Goal: Contribute content

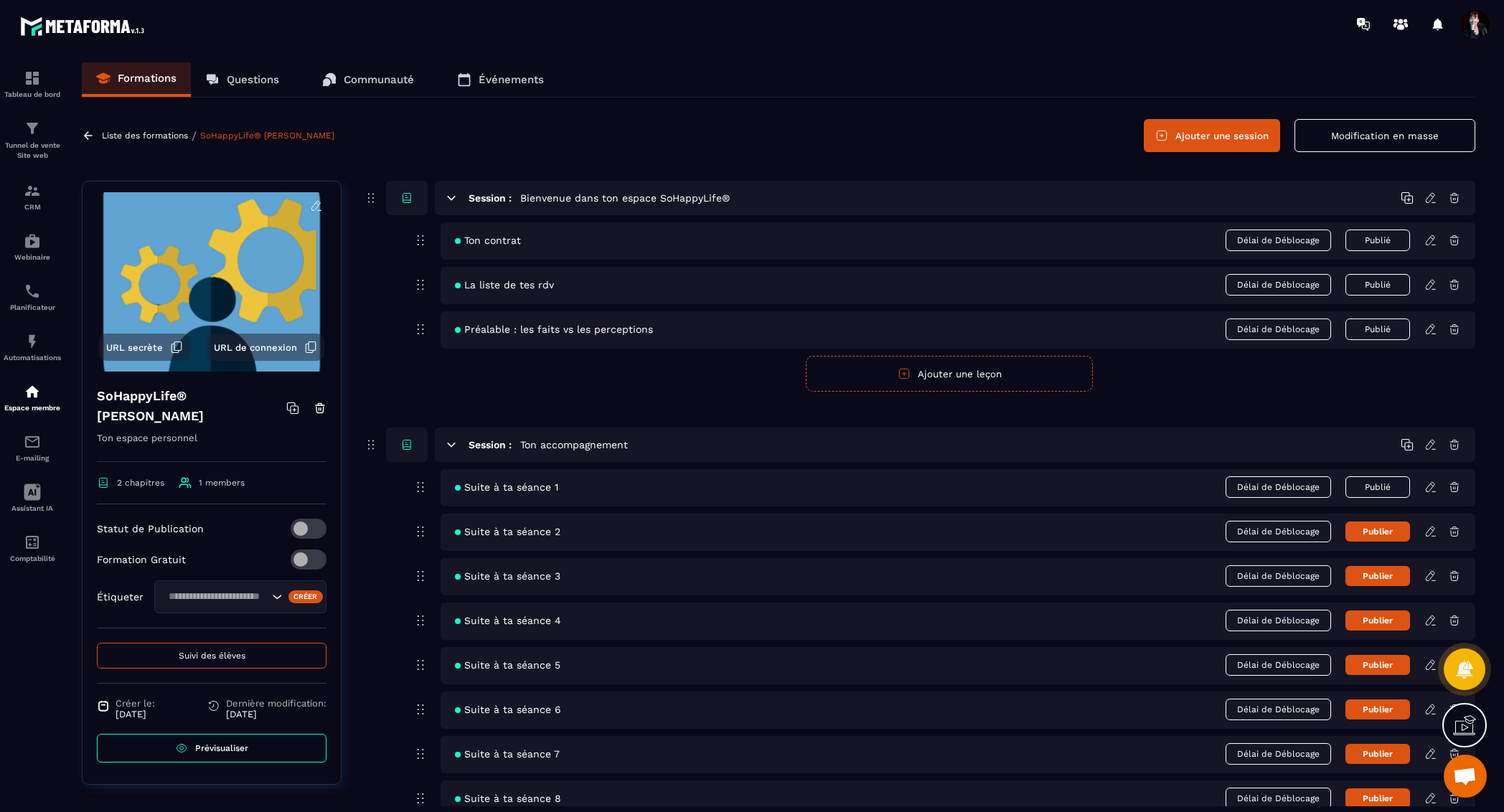
scroll to position [17356, 0]
click at [1437, 531] on link at bounding box center [1436, 532] width 24 height 13
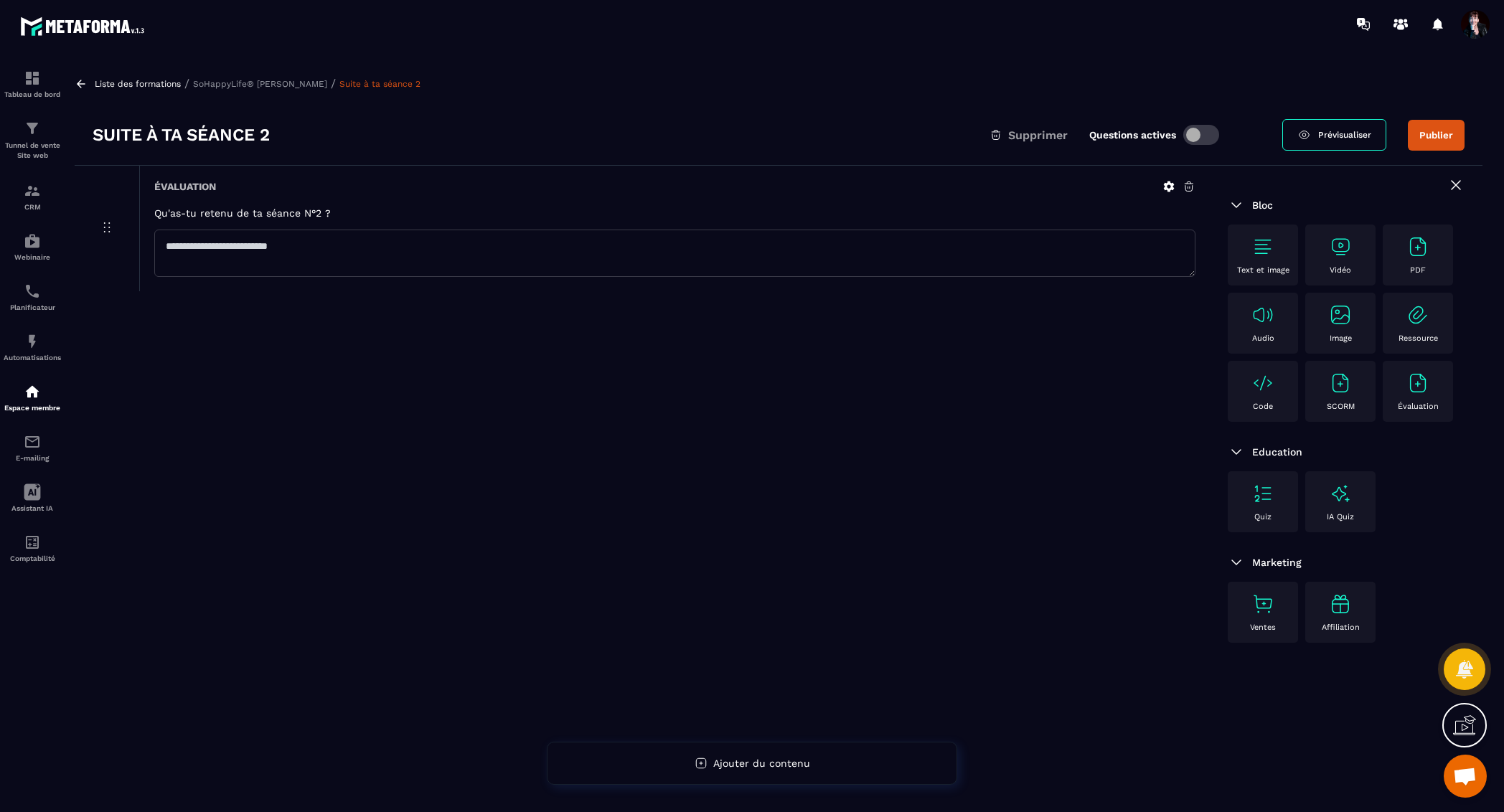
click at [1337, 325] on img at bounding box center [1340, 314] width 23 height 23
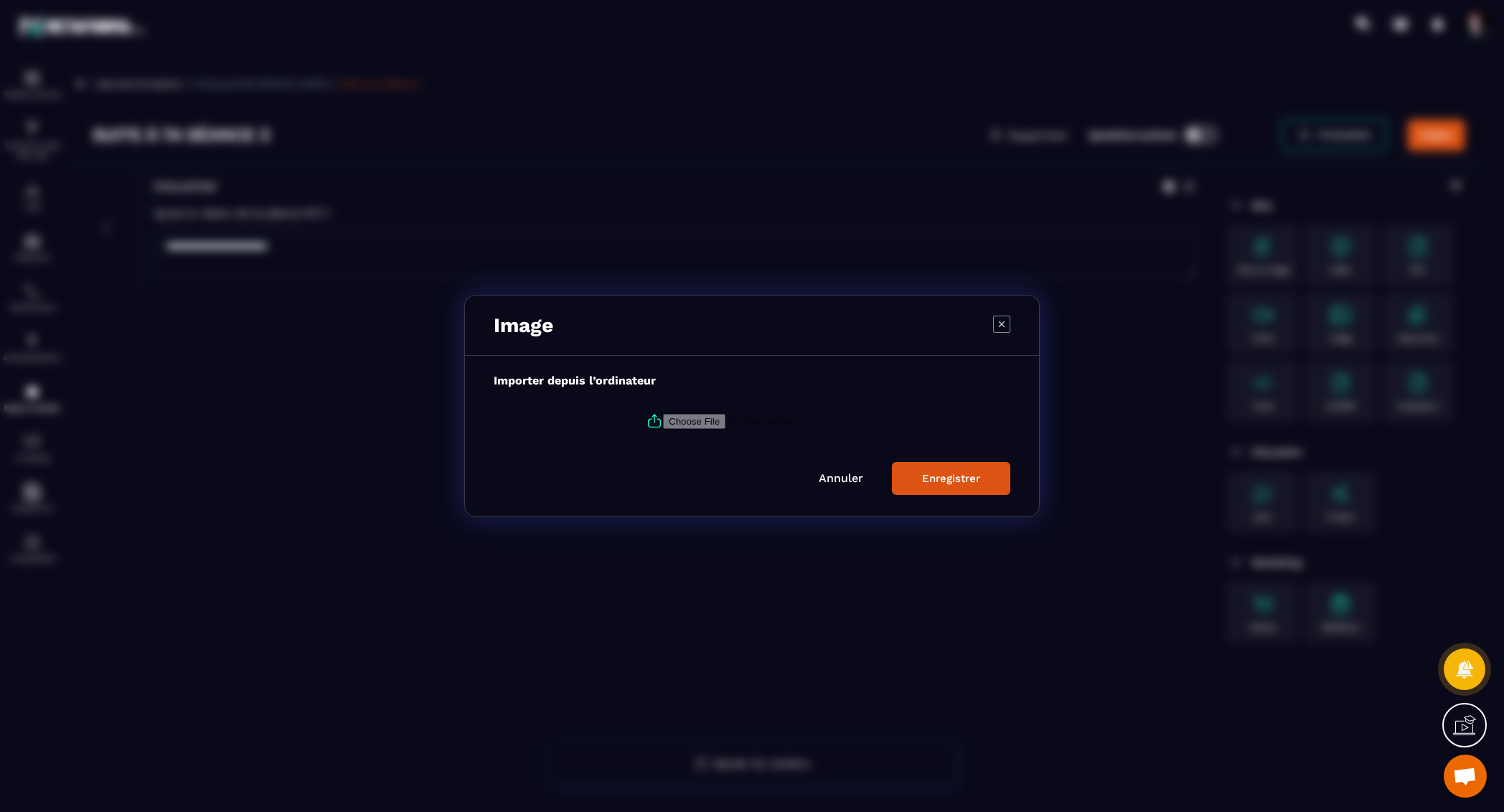
click at [657, 424] on icon "Modal window" at bounding box center [654, 423] width 12 height 8
click at [663, 424] on input "Modal window" at bounding box center [760, 421] width 195 height 15
type input "**********"
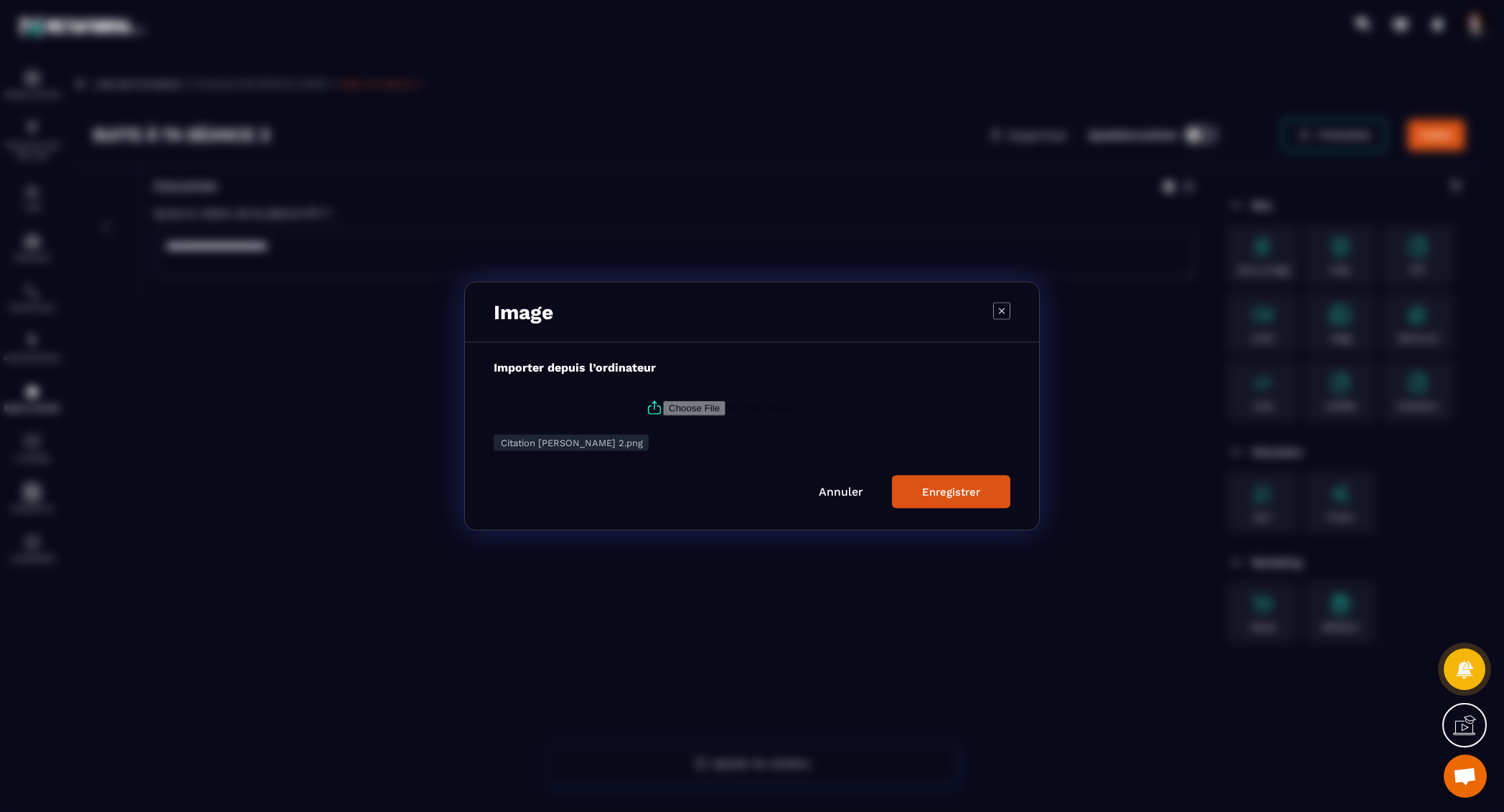
click at [972, 495] on div "Enregistrer" at bounding box center [951, 492] width 58 height 13
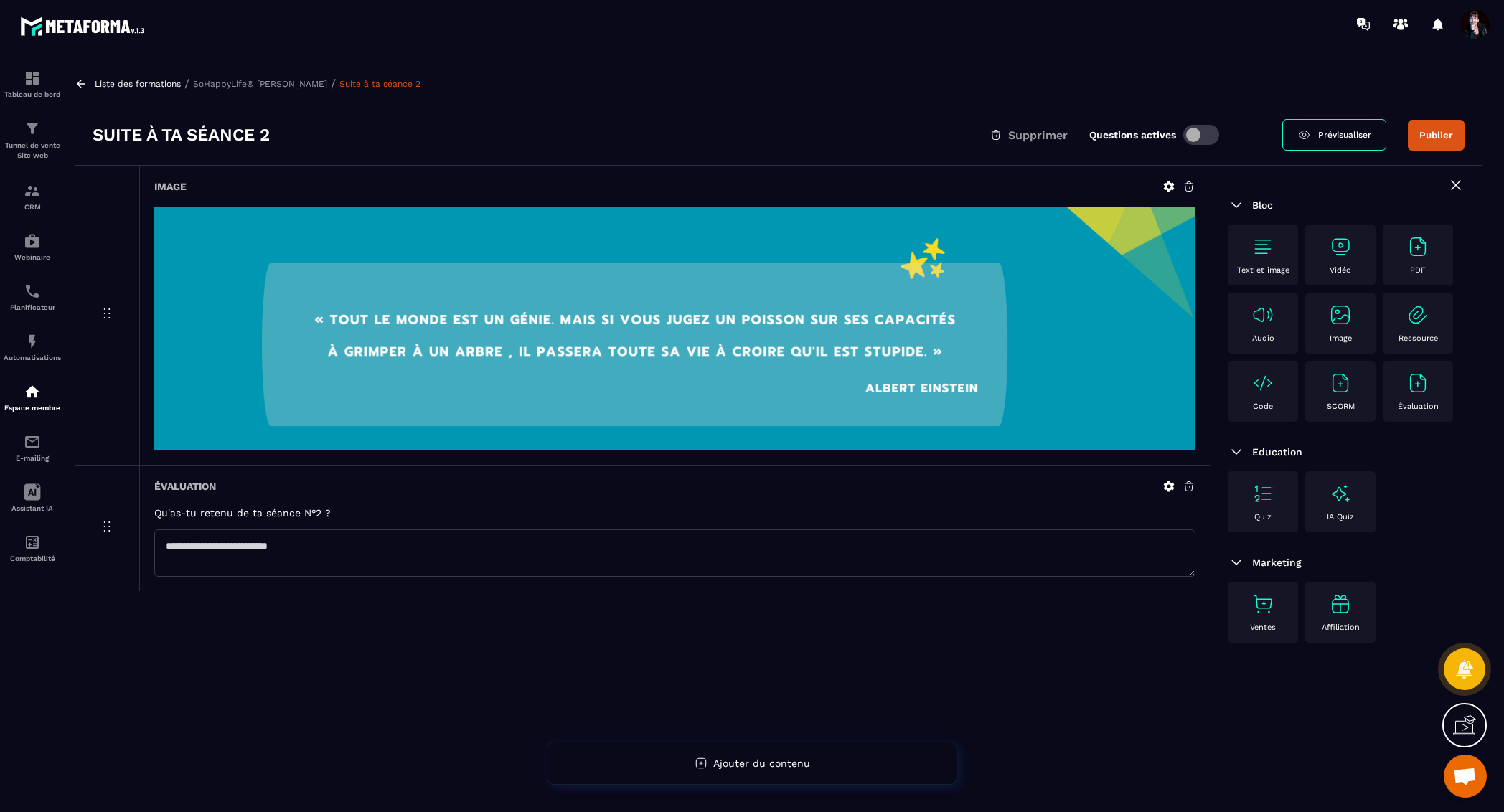
click at [161, 84] on p "Liste des formations" at bounding box center [138, 84] width 86 height 10
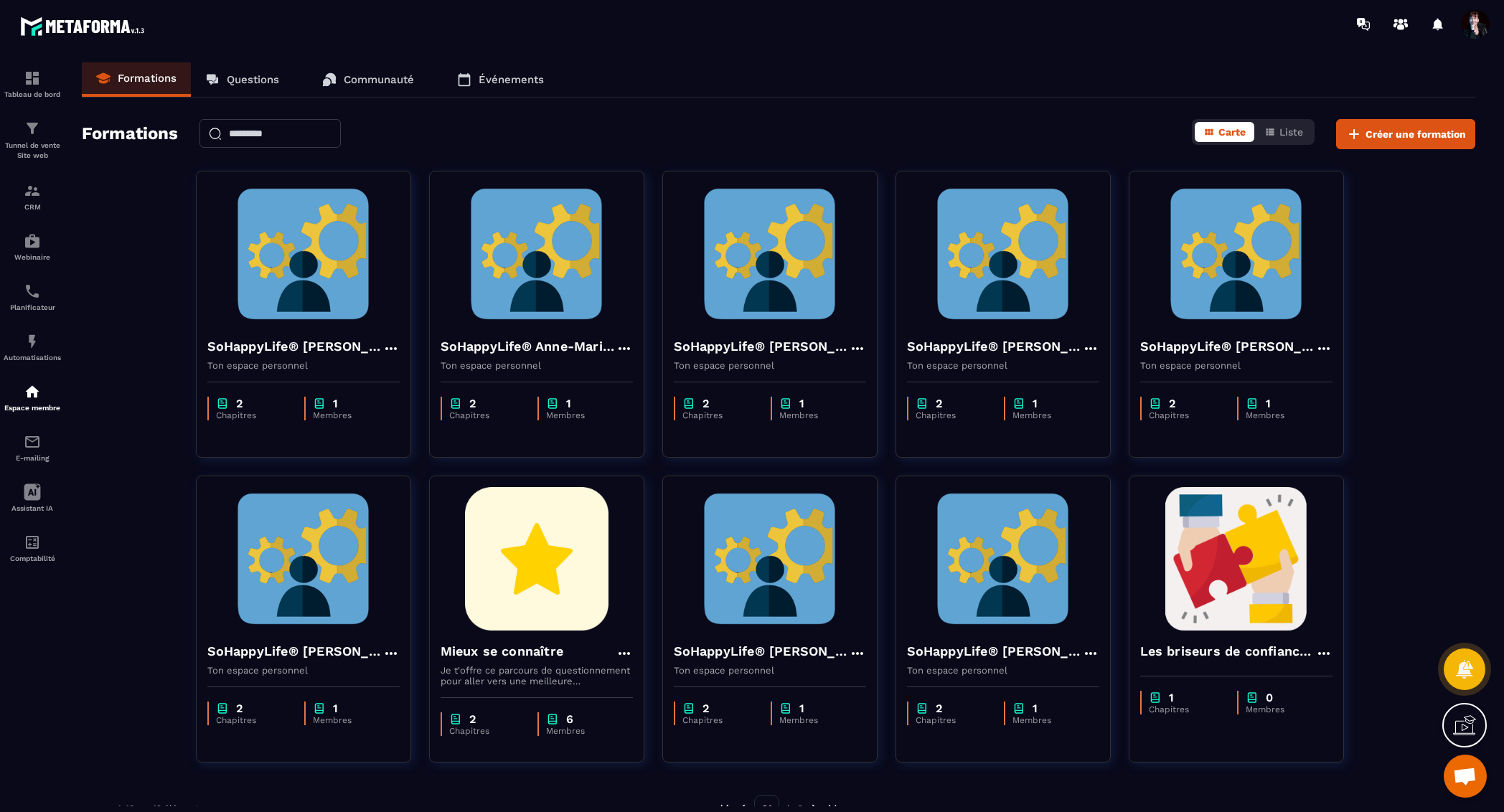
scroll to position [29, 0]
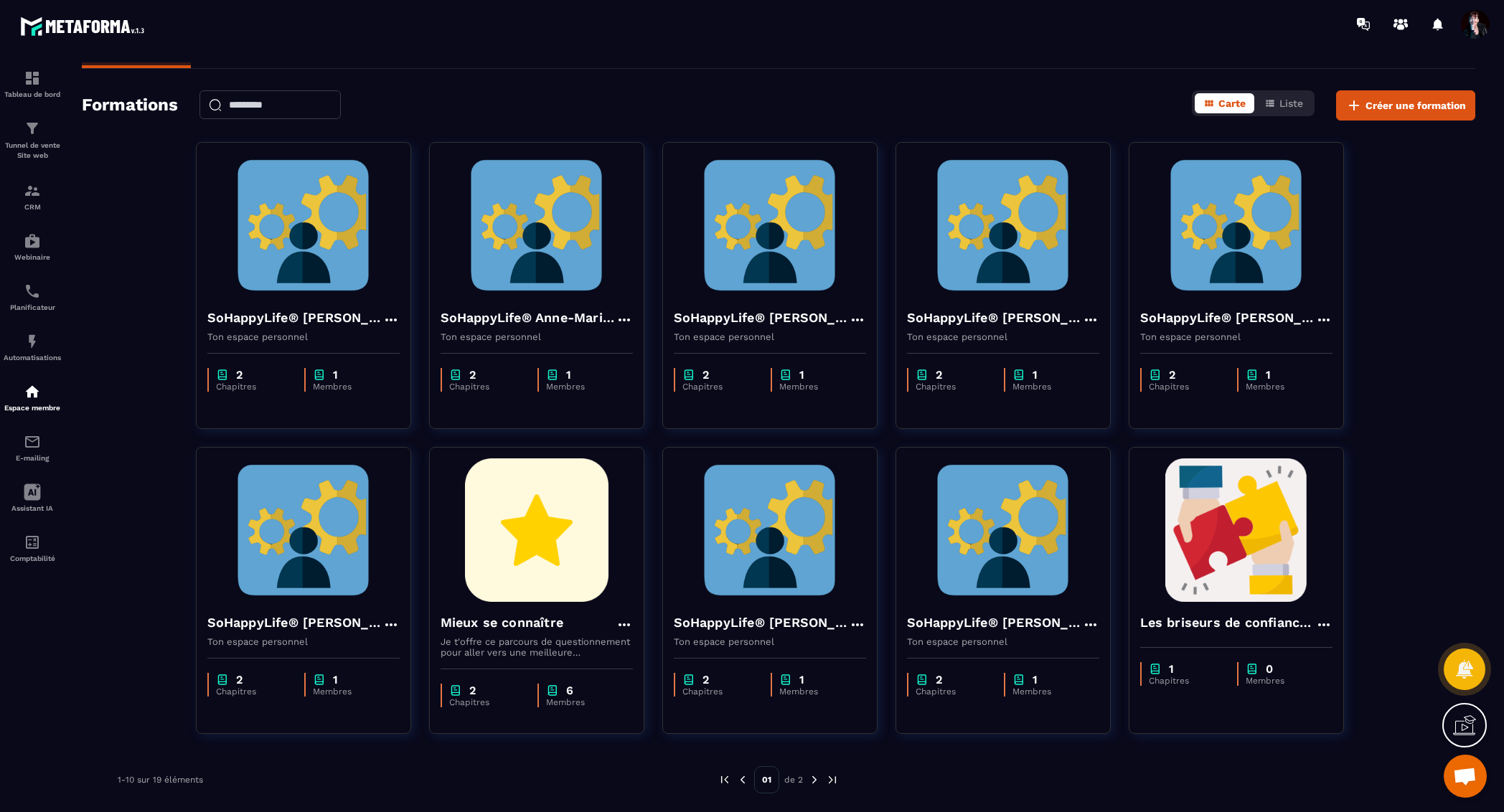
click at [818, 782] on img at bounding box center [815, 780] width 13 height 13
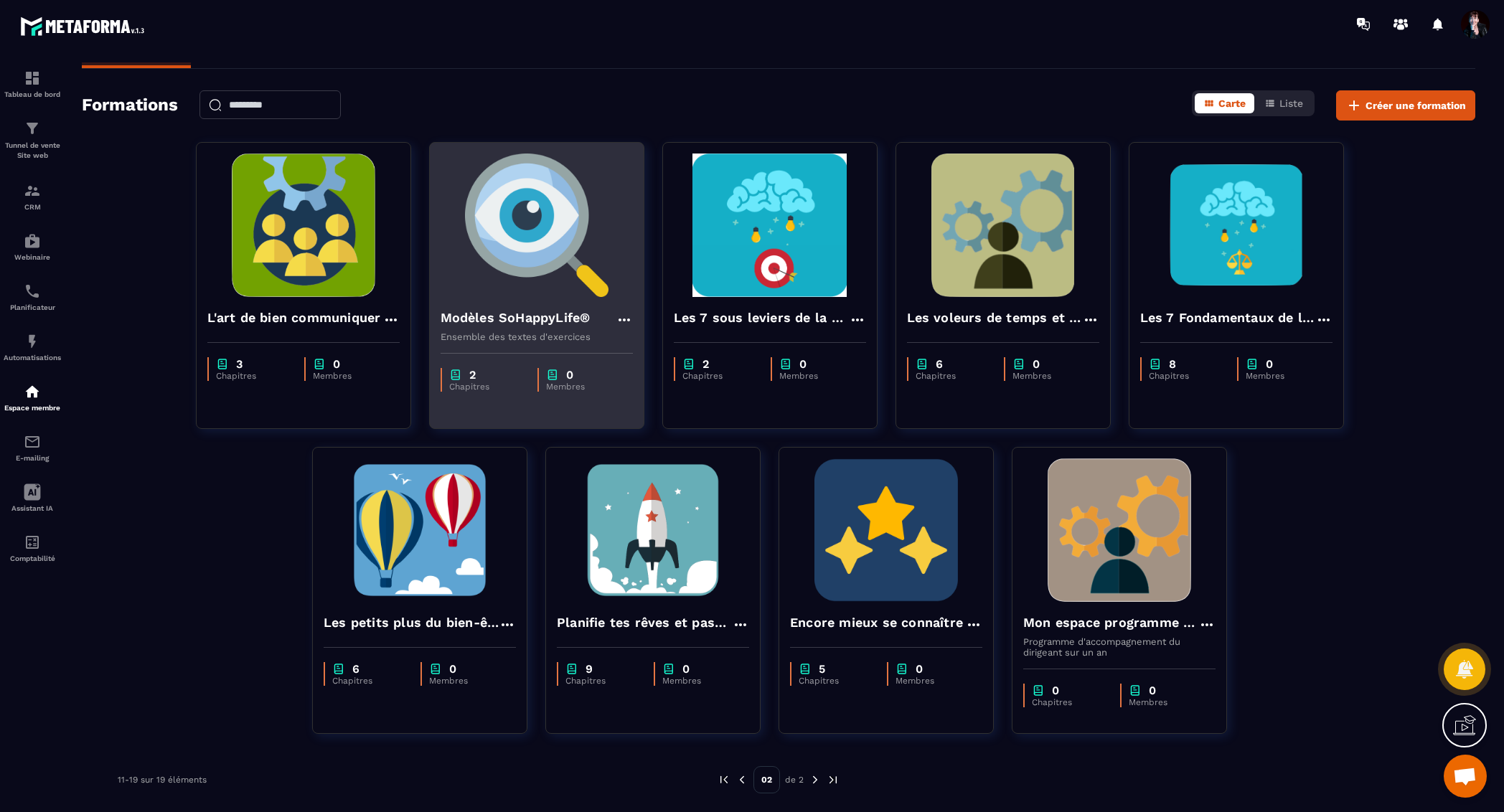
click at [531, 256] on img at bounding box center [537, 225] width 193 height 143
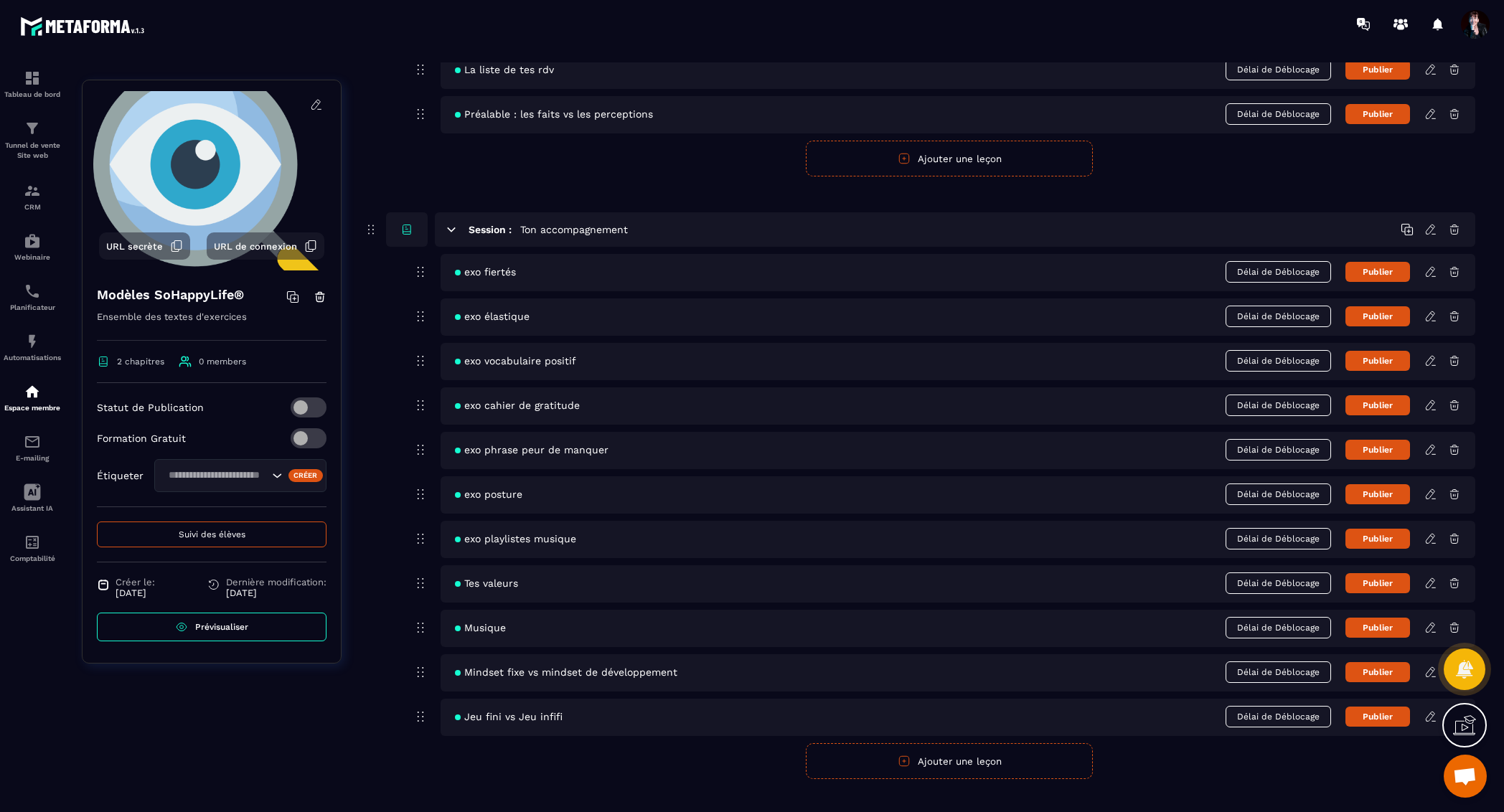
scroll to position [222, 0]
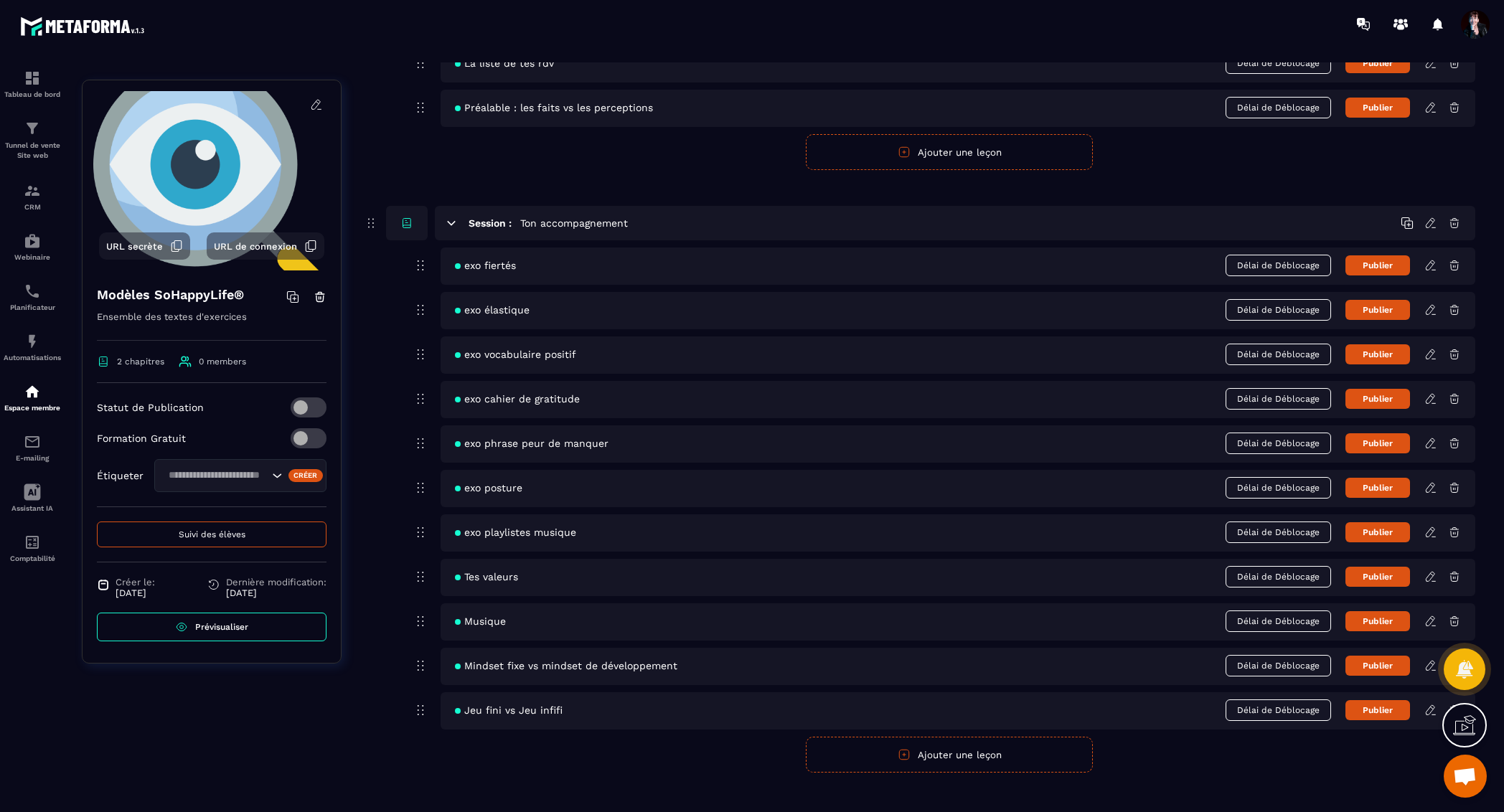
click at [1432, 708] on icon at bounding box center [1432, 709] width 3 height 2
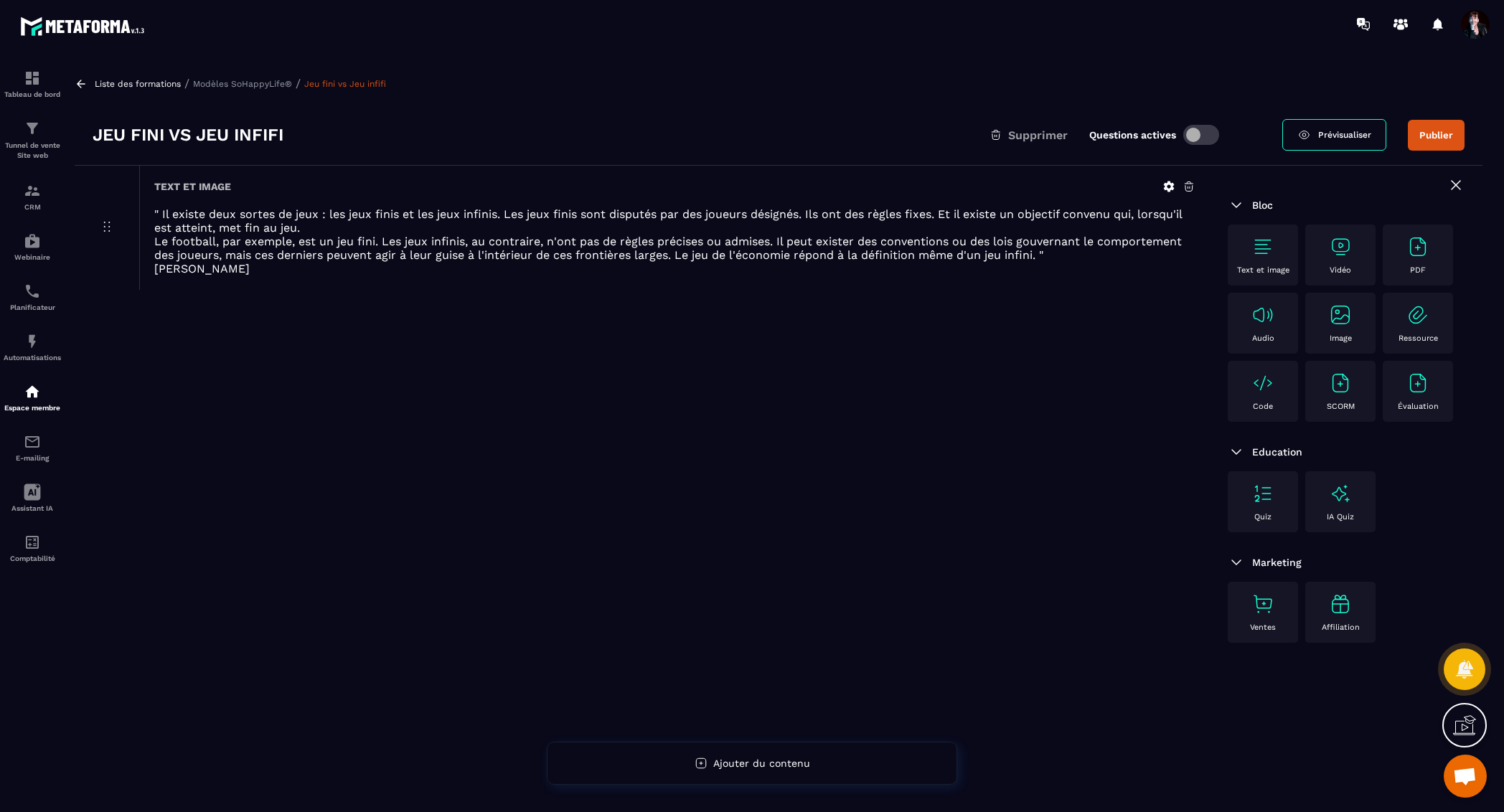
click at [1173, 188] on icon at bounding box center [1170, 187] width 11 height 11
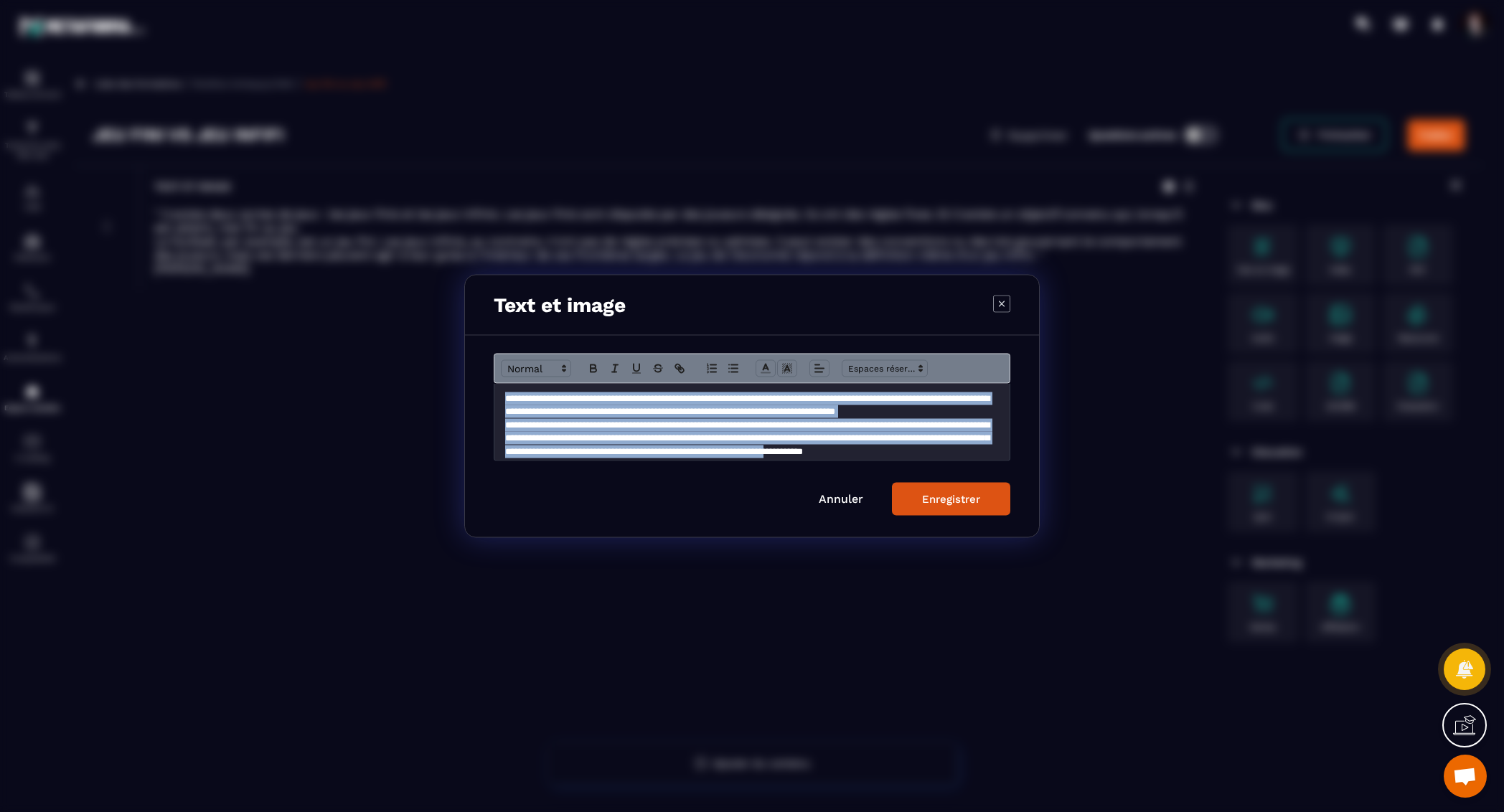
scroll to position [33, 0]
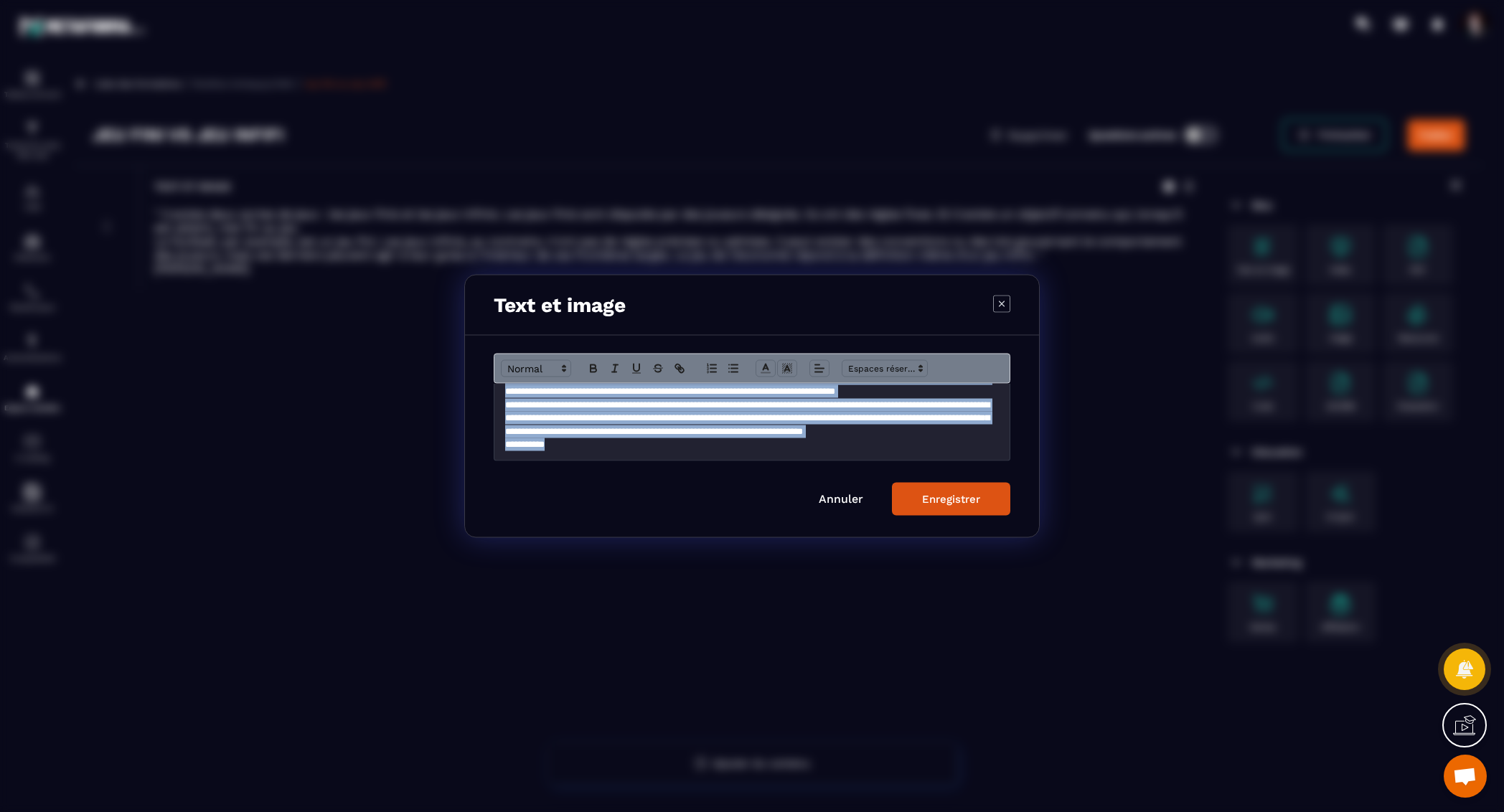
drag, startPoint x: 500, startPoint y: 398, endPoint x: 770, endPoint y: 482, distance: 282.8
click at [770, 482] on form "**********" at bounding box center [752, 435] width 517 height 162
copy div "**********"
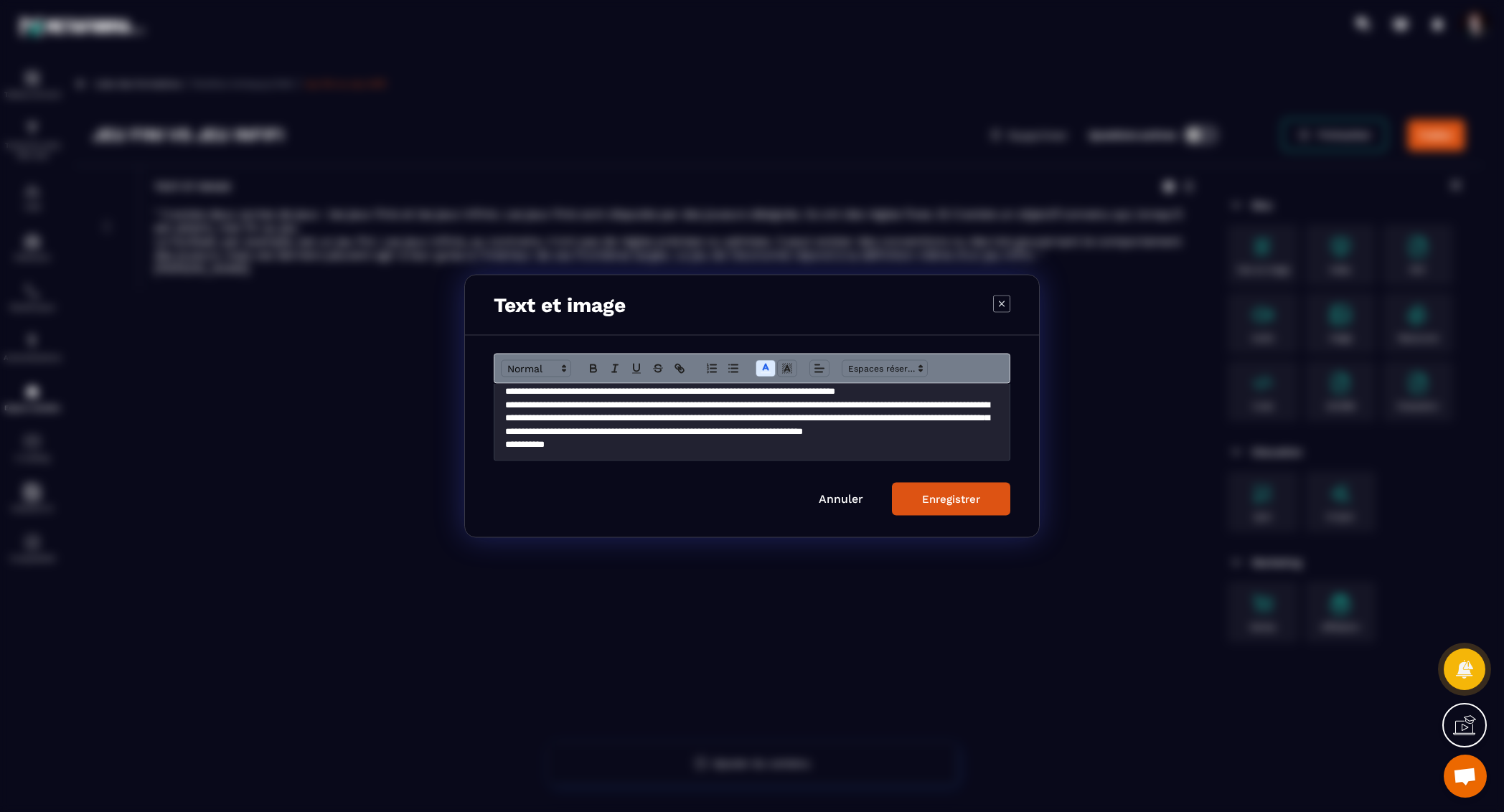
click at [856, 517] on div "**********" at bounding box center [752, 436] width 574 height 201
click at [845, 503] on link "Annuler" at bounding box center [841, 498] width 45 height 14
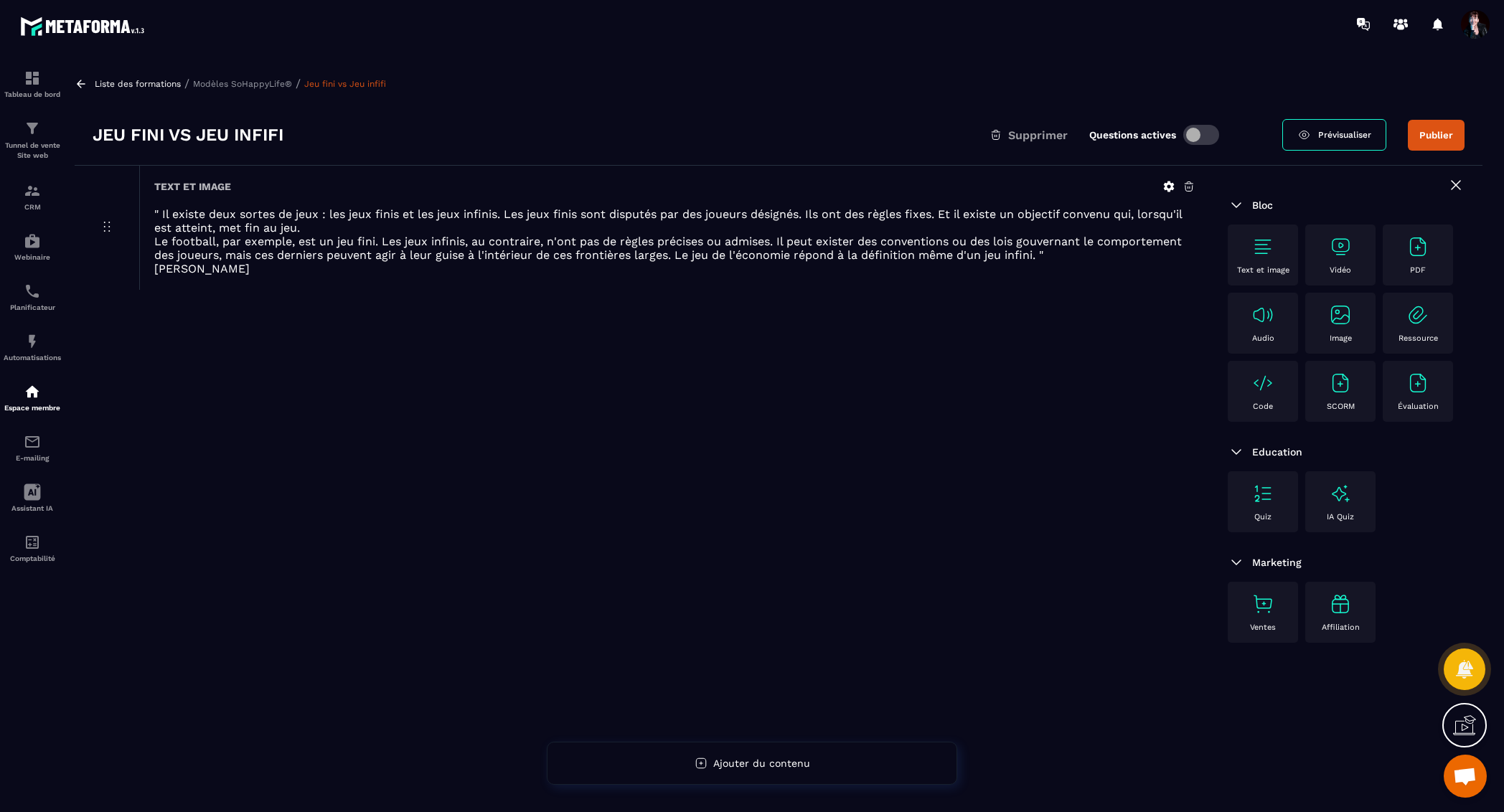
click at [150, 88] on p "Liste des formations" at bounding box center [138, 84] width 86 height 10
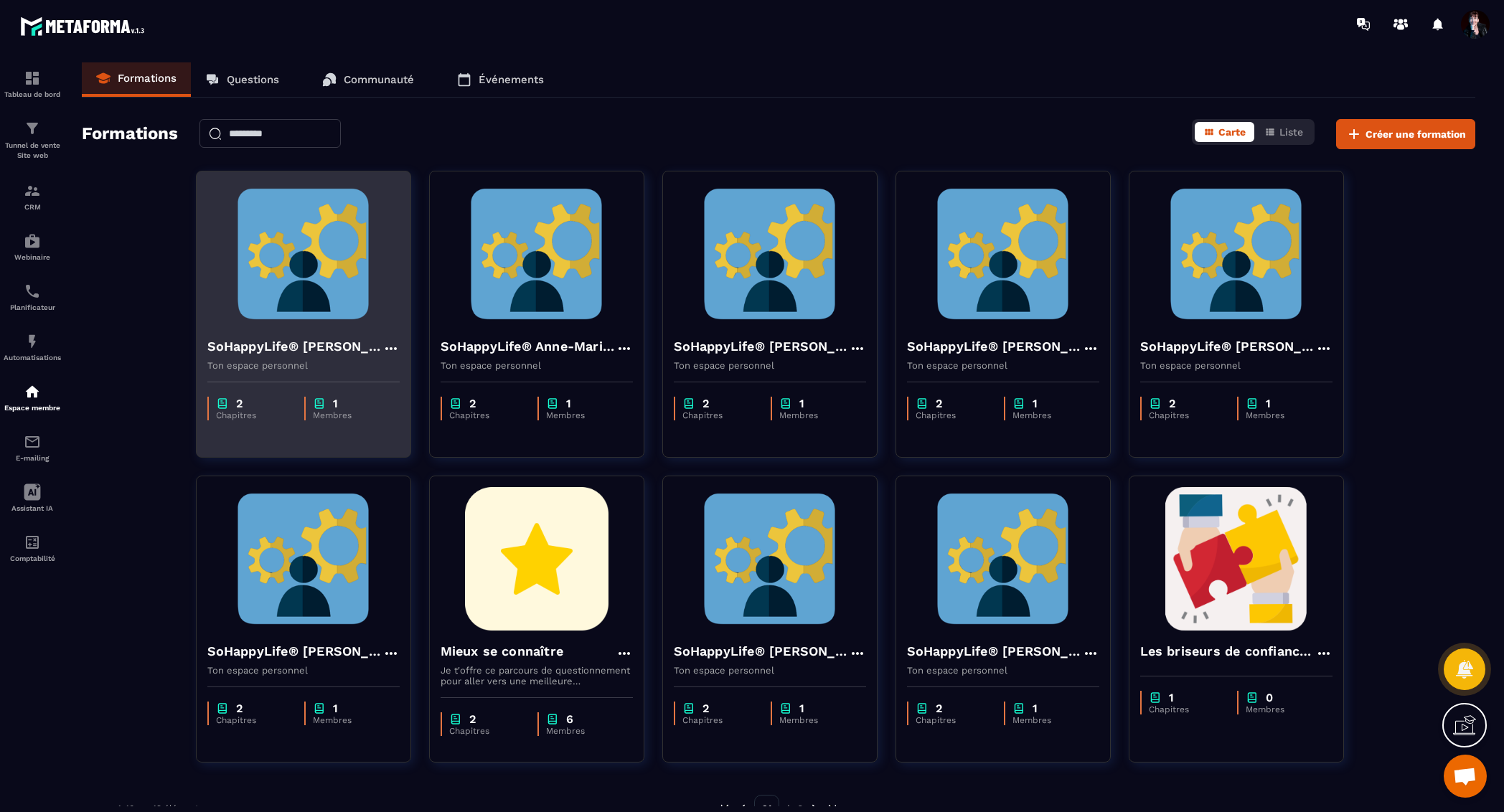
click at [271, 259] on img at bounding box center [304, 254] width 193 height 143
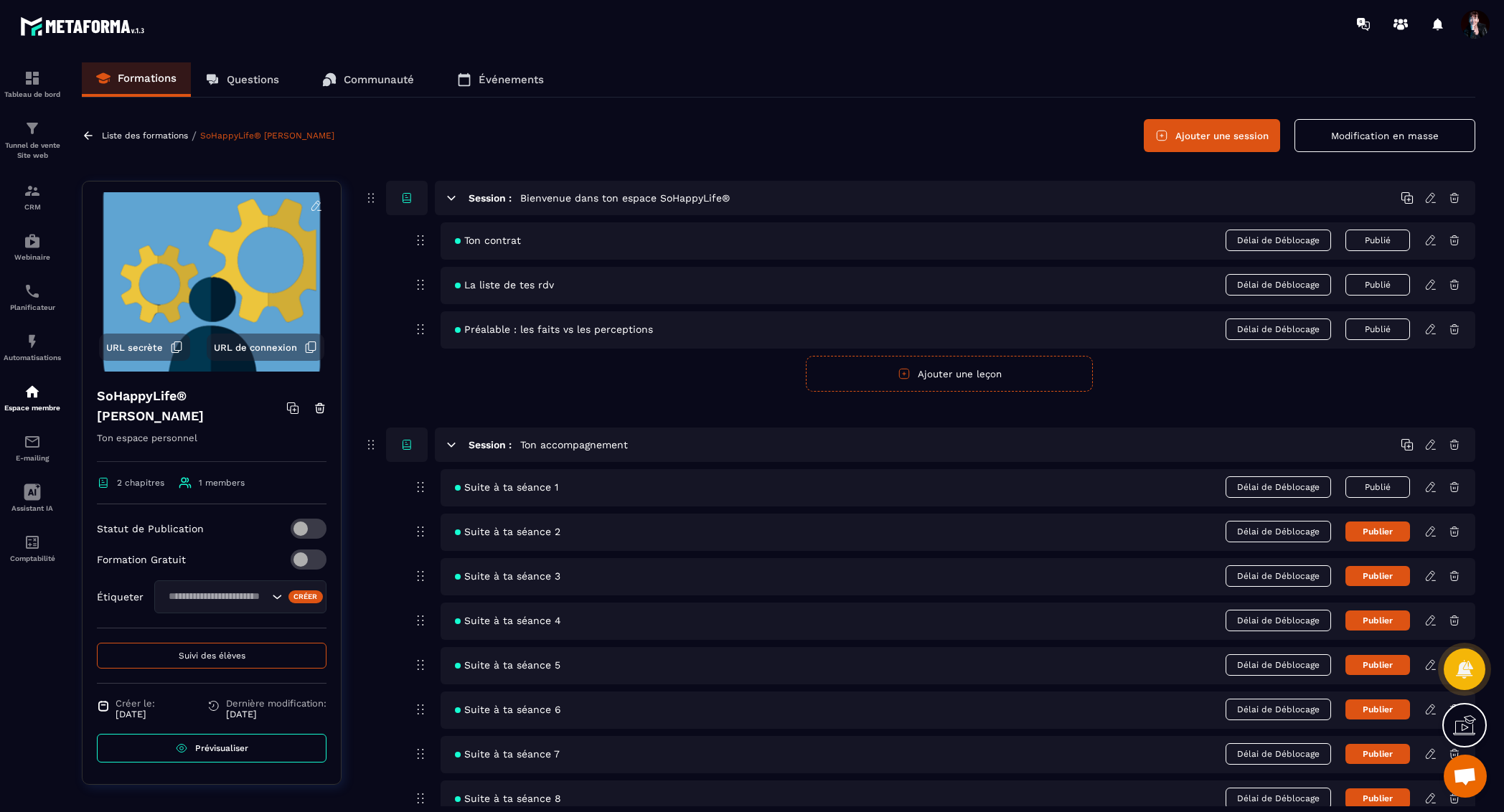
click at [1435, 542] on div "Suite à ta séance 2 Délai de Déblocage Publier" at bounding box center [958, 532] width 1035 height 37
click at [1430, 532] on icon at bounding box center [1430, 532] width 9 height 10
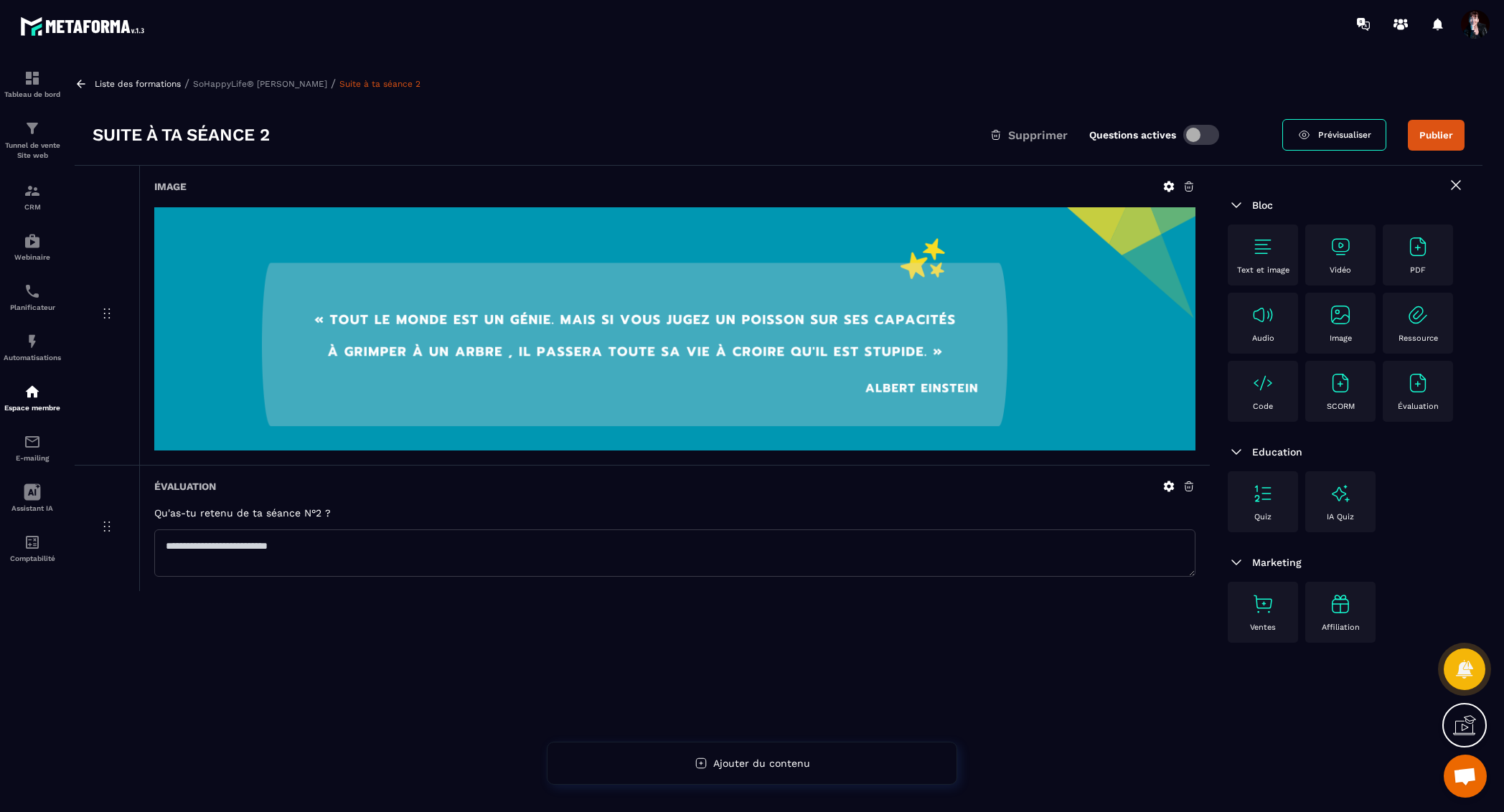
click at [1252, 252] on img at bounding box center [1263, 247] width 23 height 23
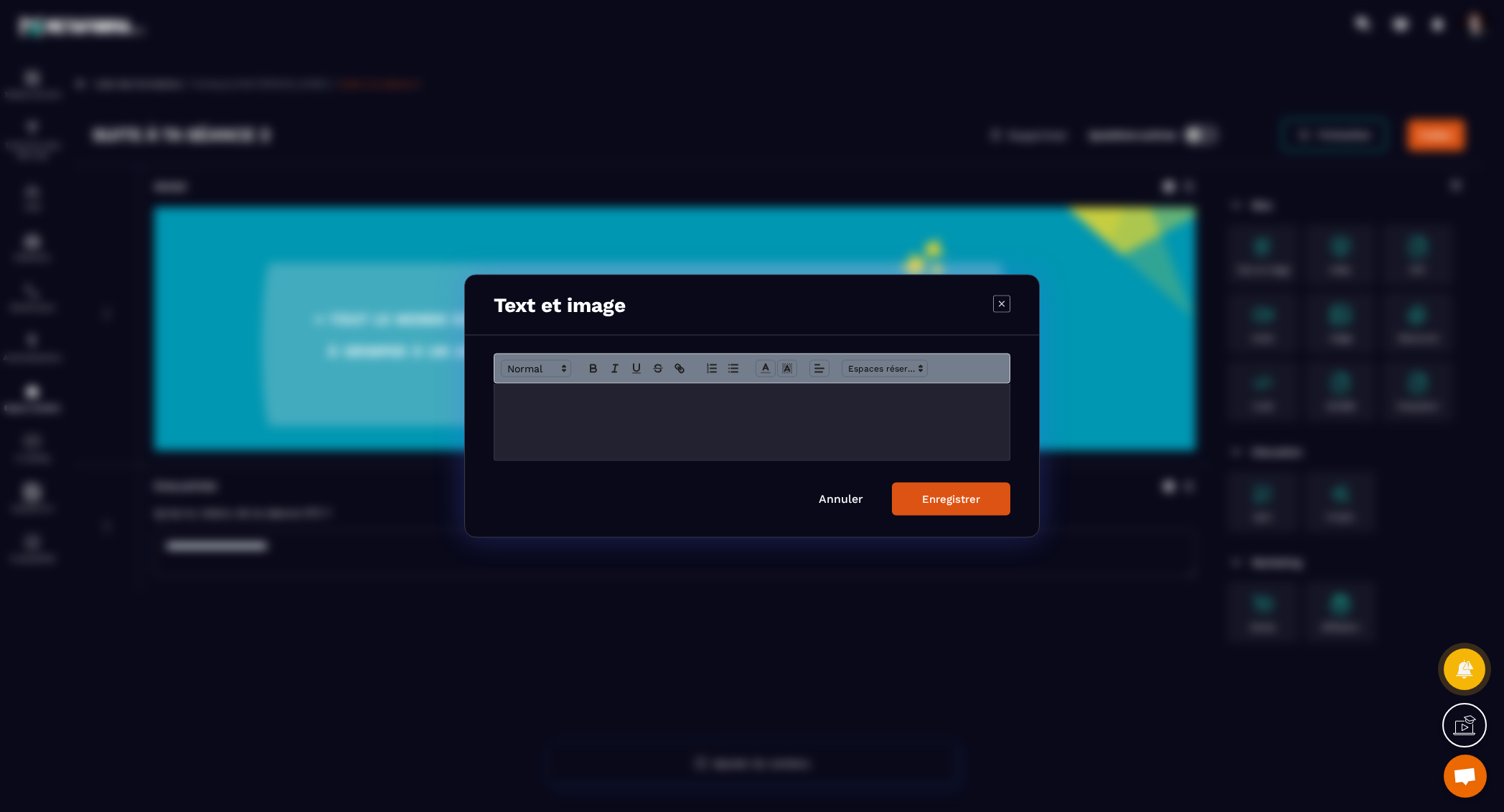
click at [561, 426] on div "Modal window" at bounding box center [752, 422] width 515 height 76
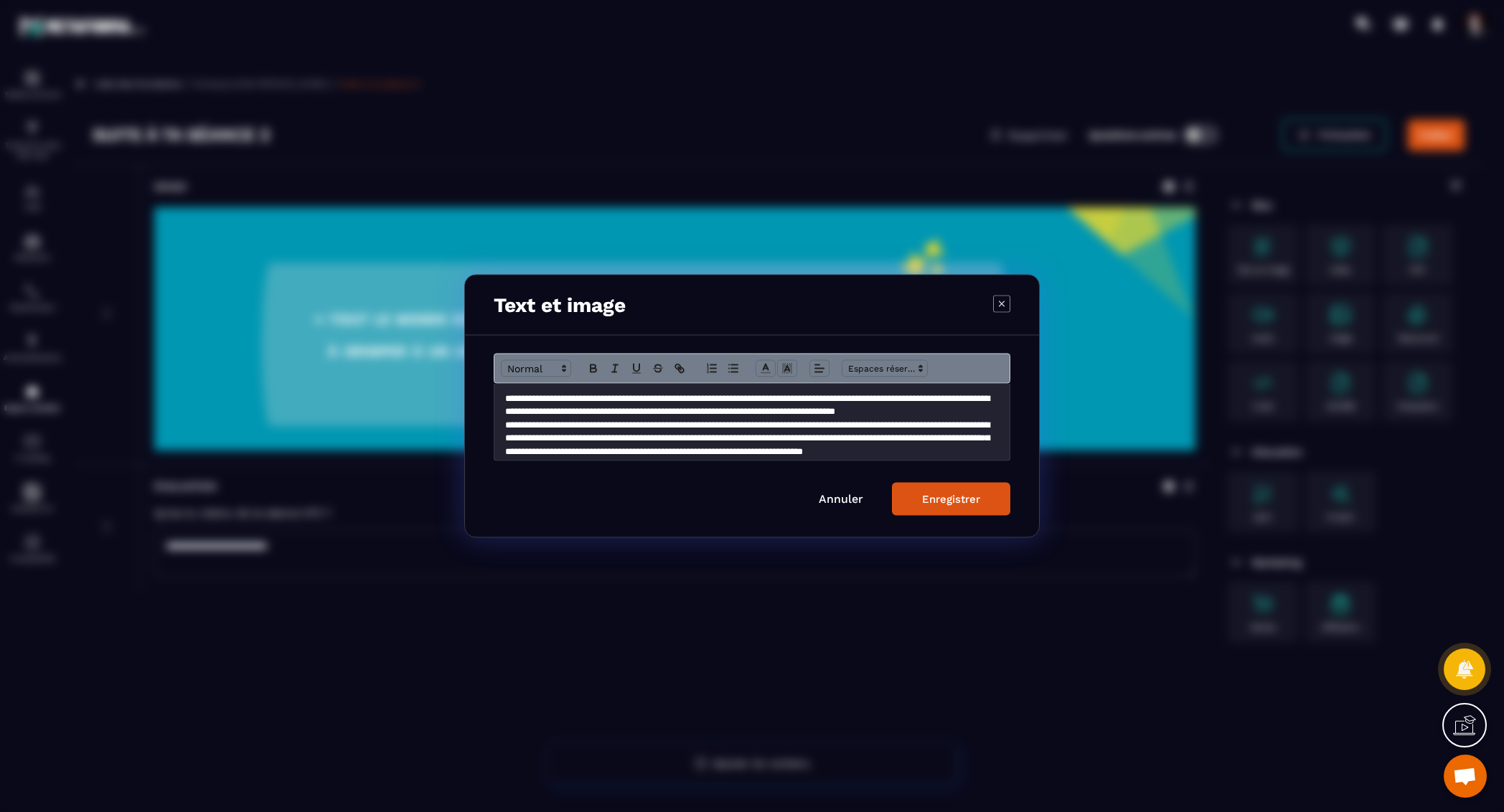
scroll to position [23, 0]
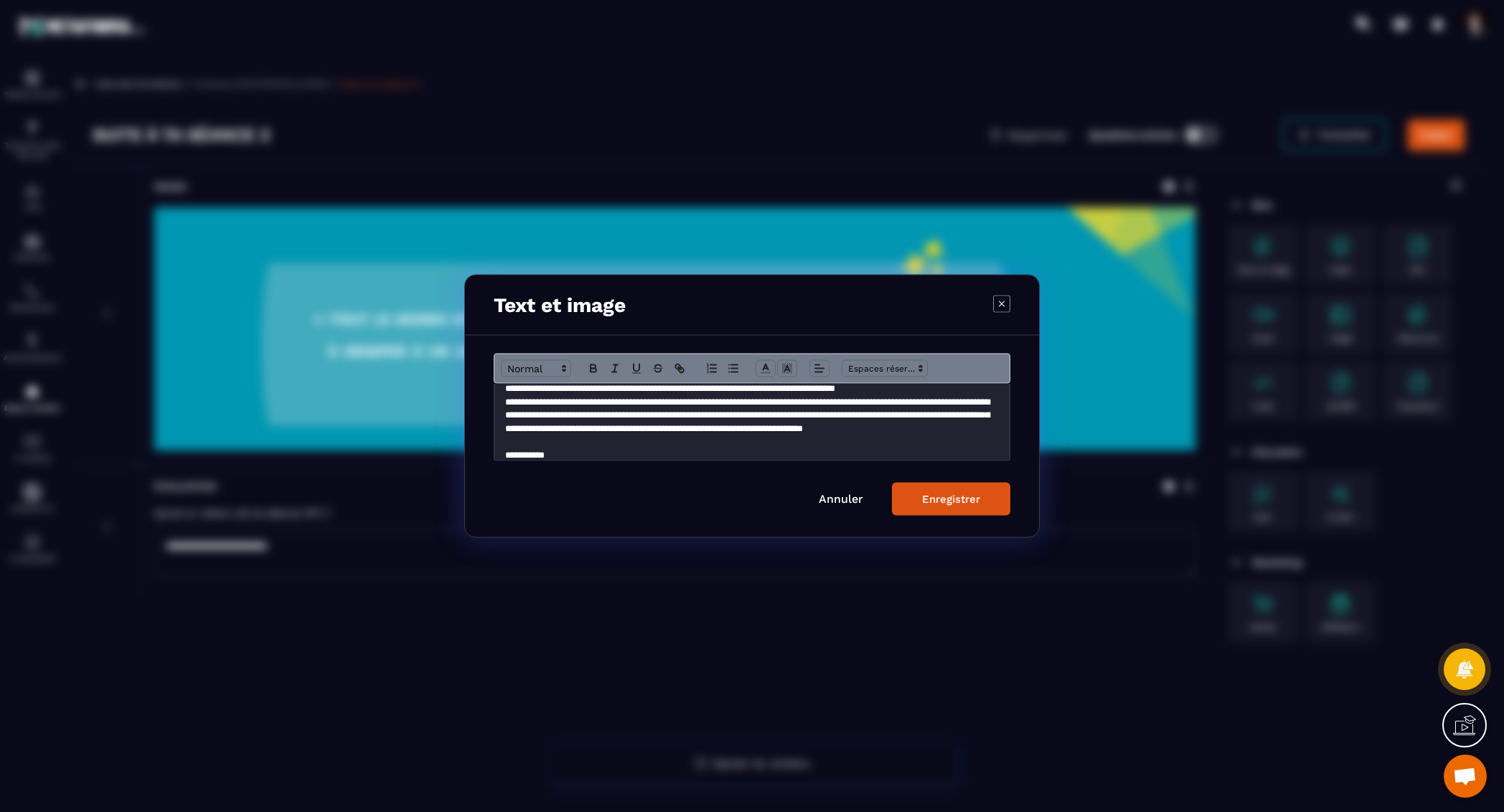
click at [670, 447] on p "**********" at bounding box center [752, 422] width 494 height 53
click at [941, 505] on div "Enregistrer" at bounding box center [951, 499] width 58 height 13
